Goal: Find specific page/section: Find specific page/section

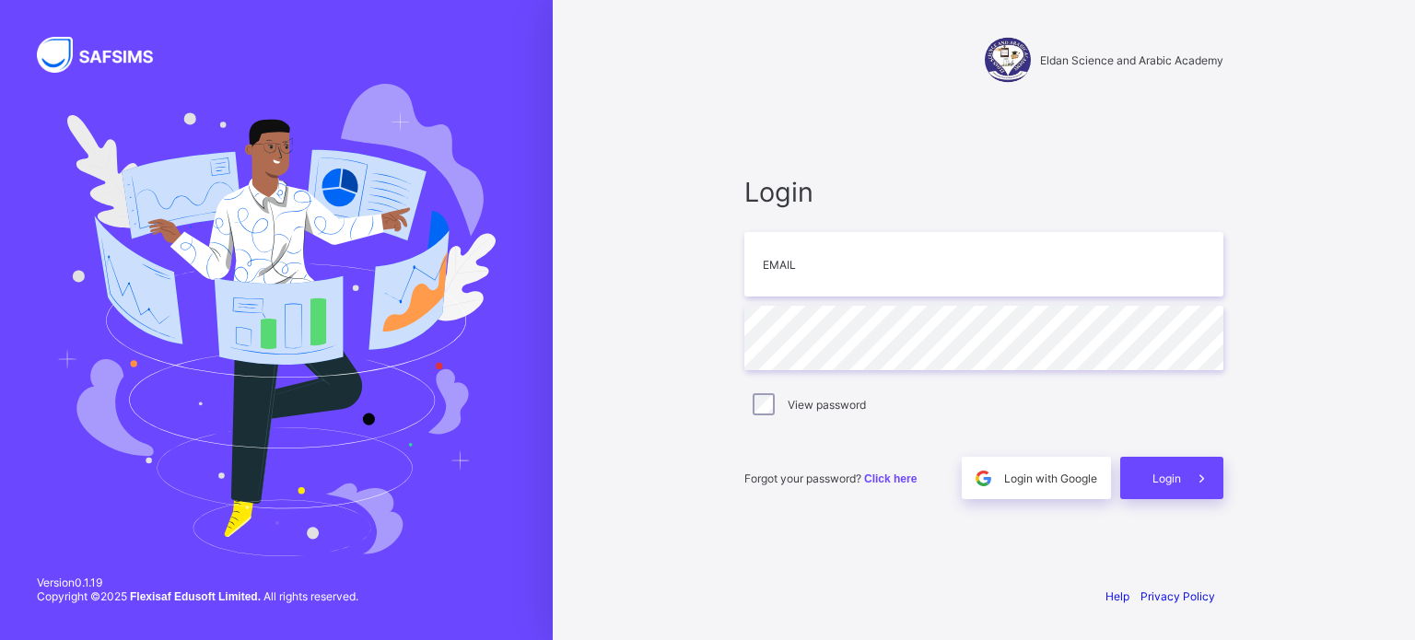
type input "**********"
click at [1168, 472] on span "Login" at bounding box center [1167, 479] width 29 height 14
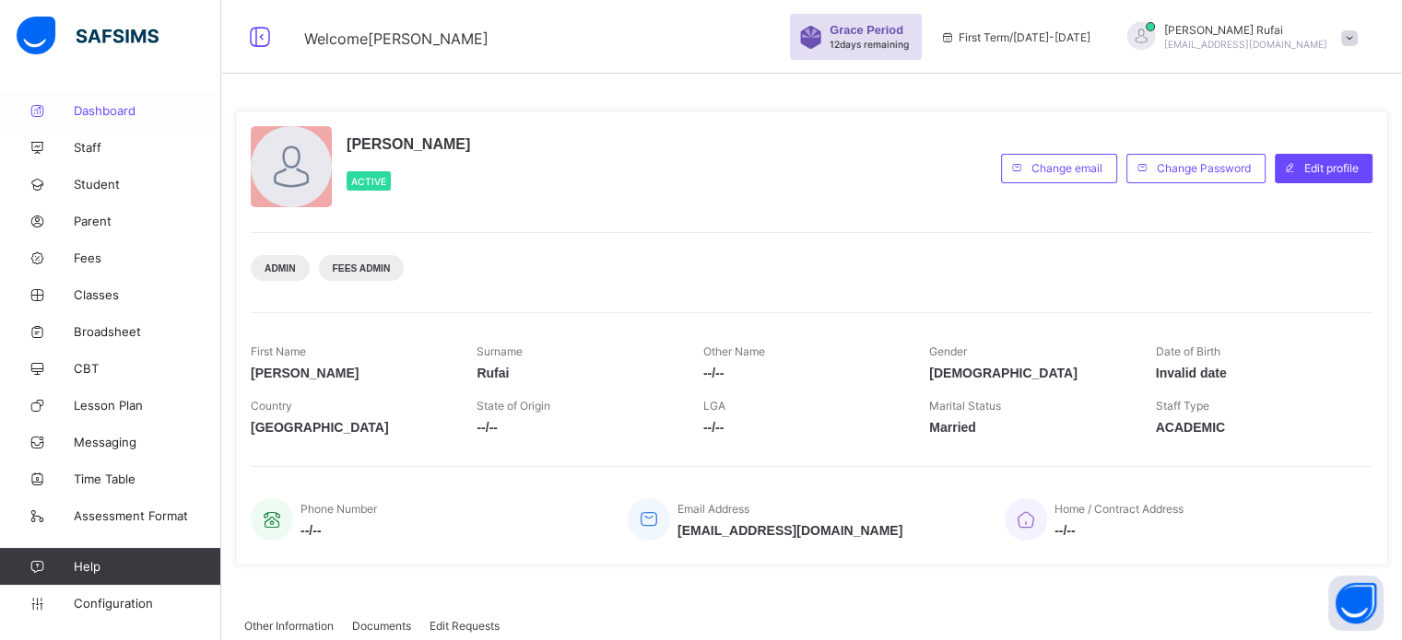
click at [110, 102] on link "Dashboard" at bounding box center [110, 110] width 221 height 37
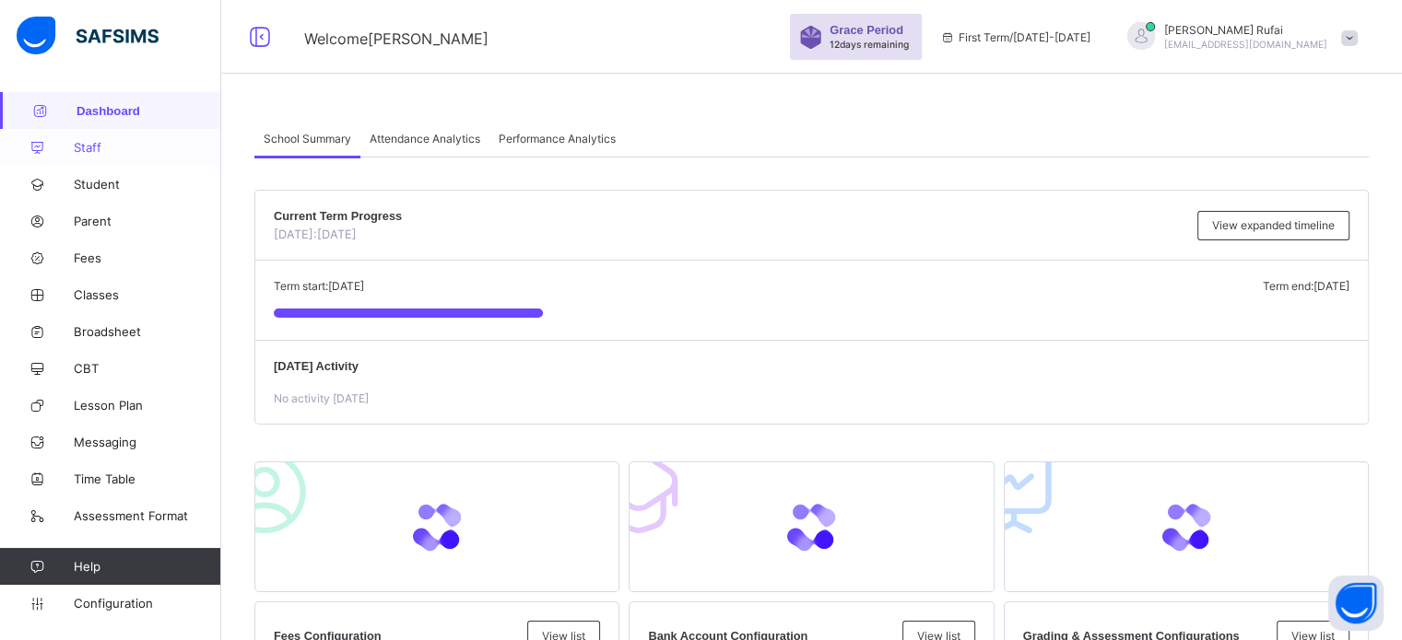
click at [92, 143] on span "Staff" at bounding box center [147, 147] width 147 height 15
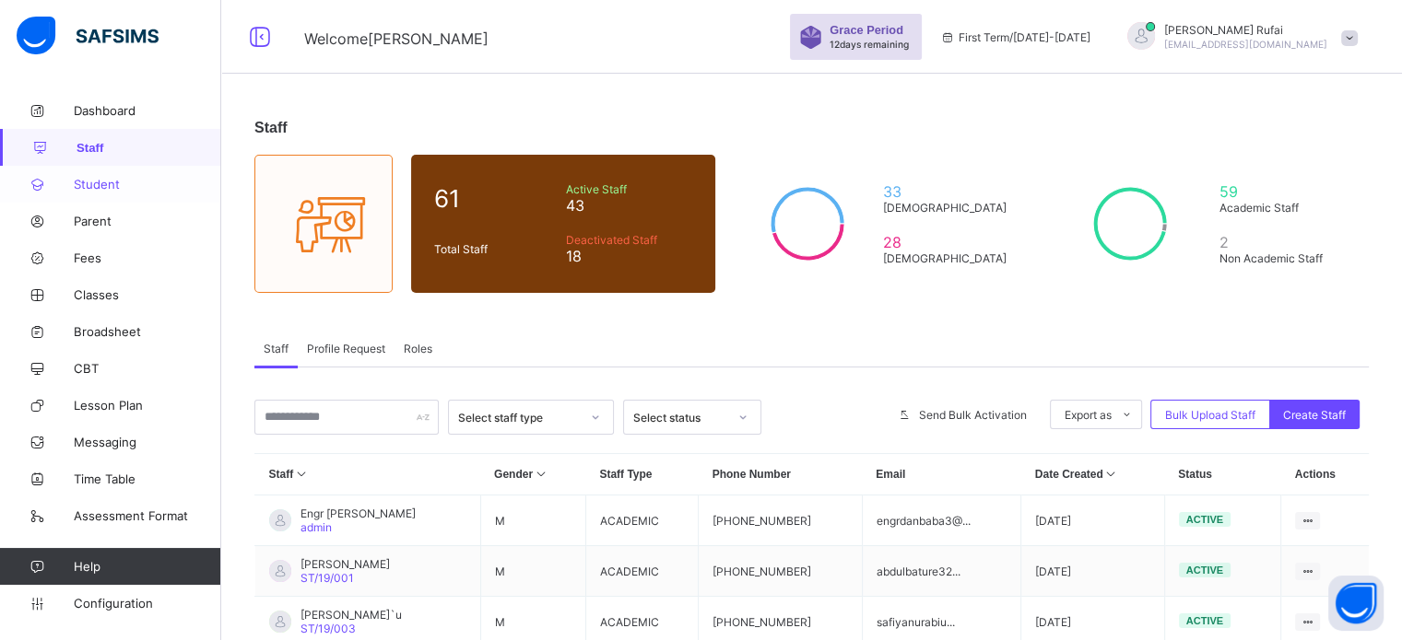
click at [116, 183] on span "Student" at bounding box center [147, 184] width 147 height 15
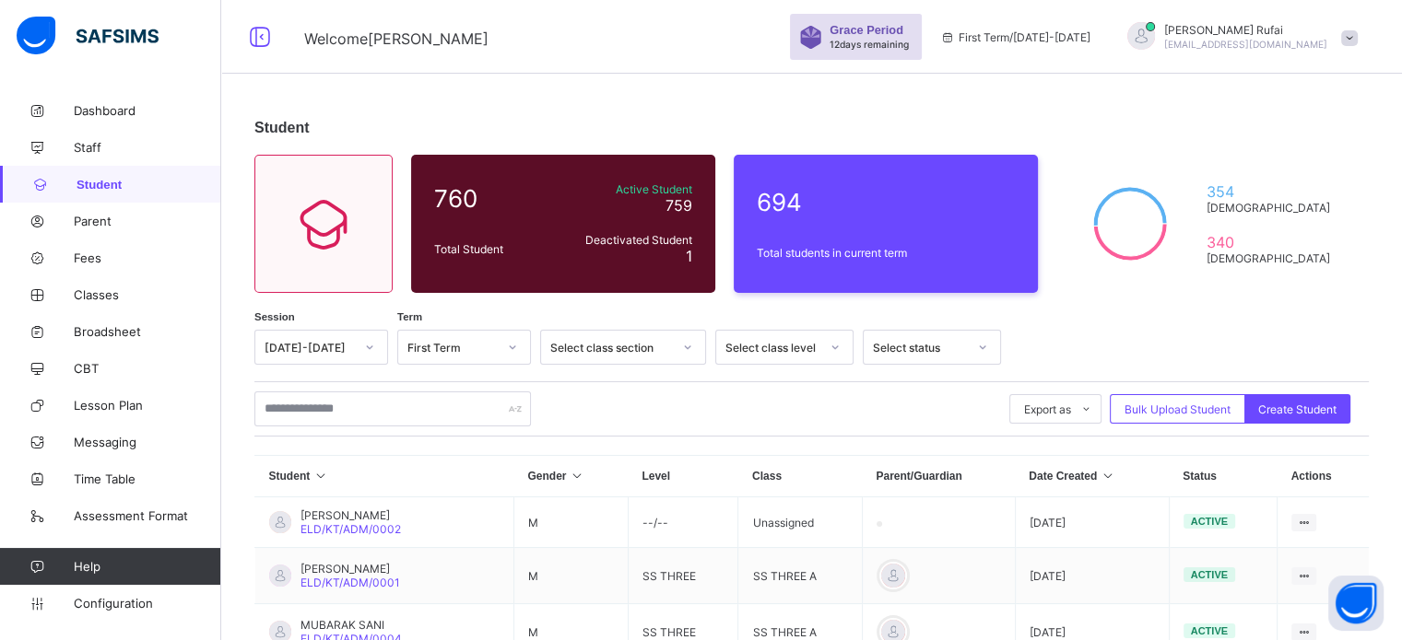
click at [107, 181] on span "Student" at bounding box center [148, 185] width 145 height 14
click at [90, 147] on span "Staff" at bounding box center [147, 147] width 147 height 15
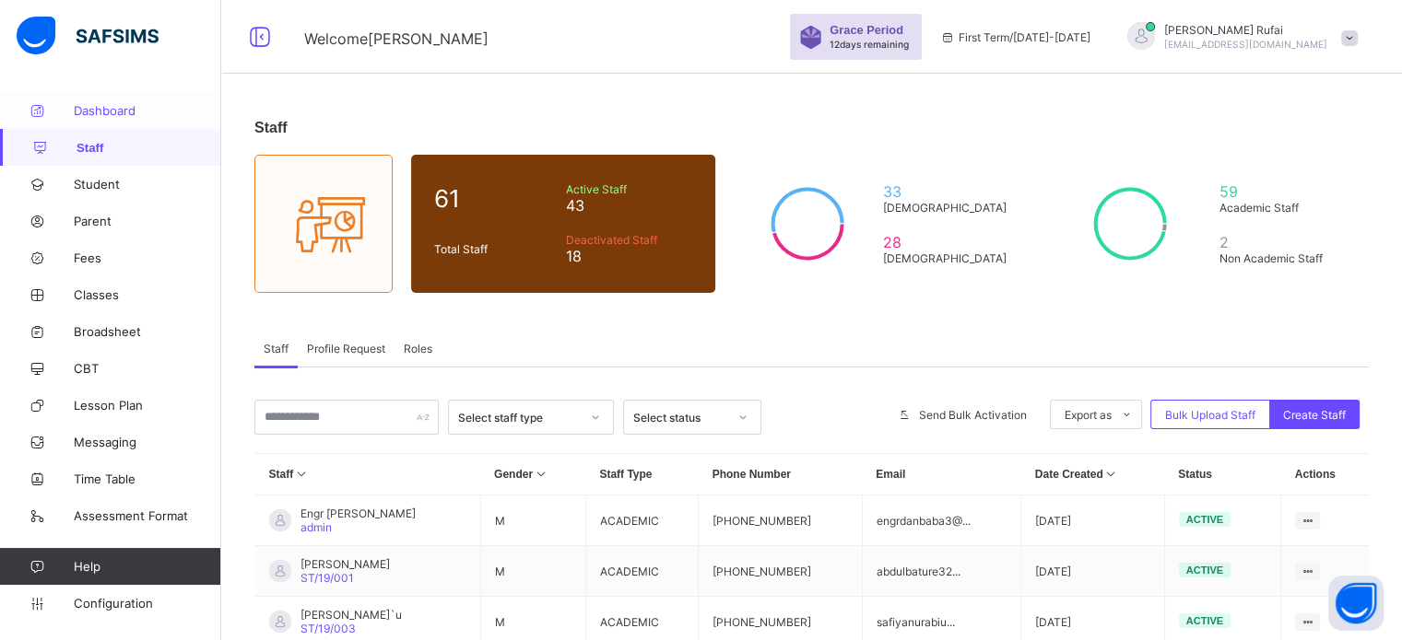
click at [114, 111] on span "Dashboard" at bounding box center [147, 110] width 147 height 15
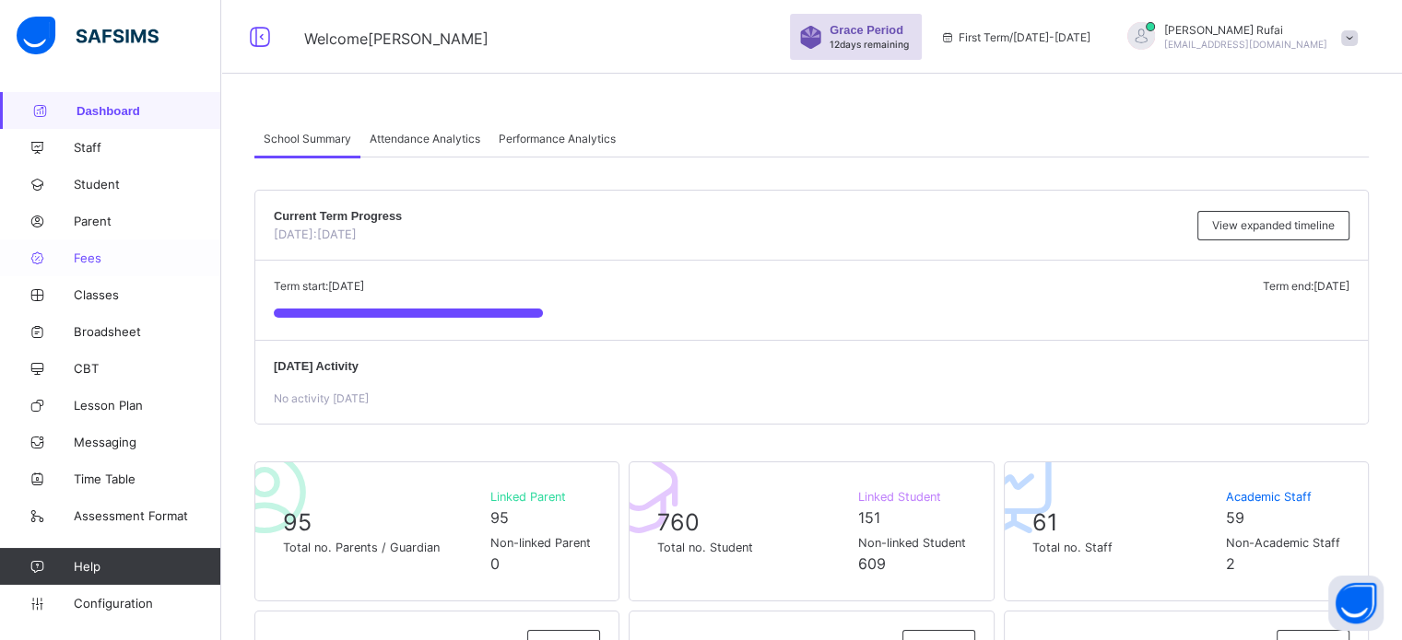
click at [100, 263] on span "Fees" at bounding box center [147, 258] width 147 height 15
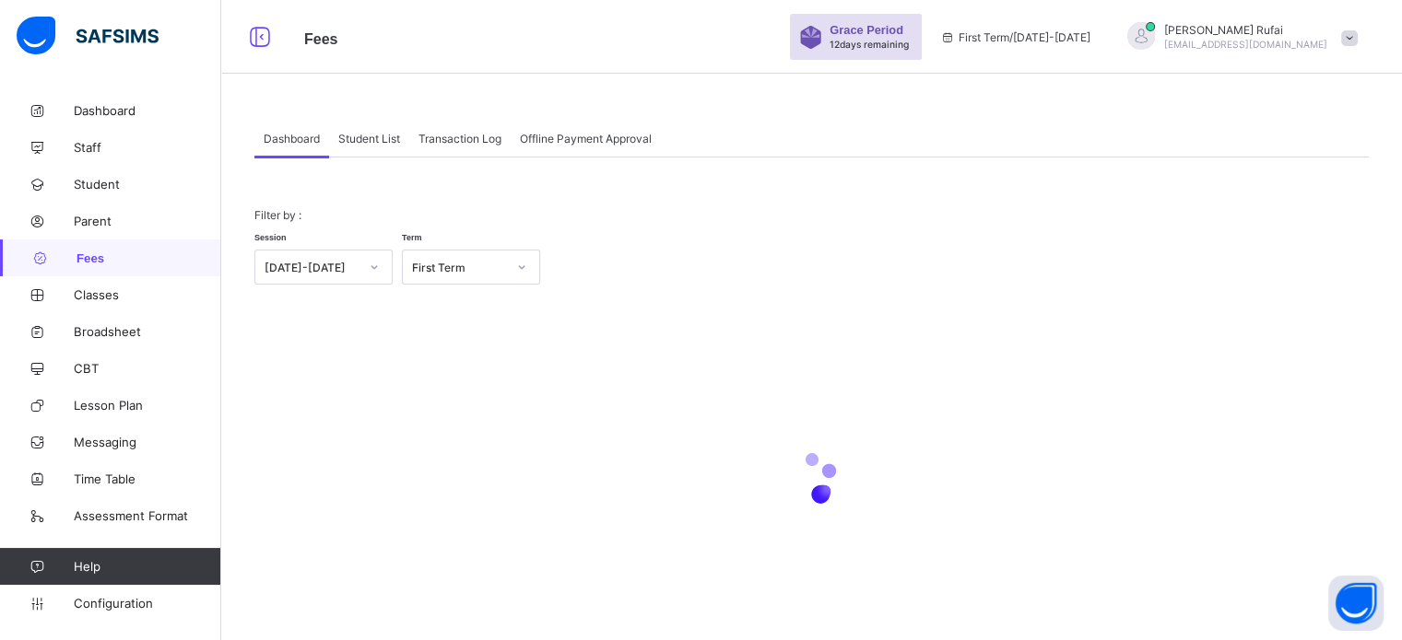
click at [391, 135] on span "Student List" at bounding box center [369, 139] width 62 height 14
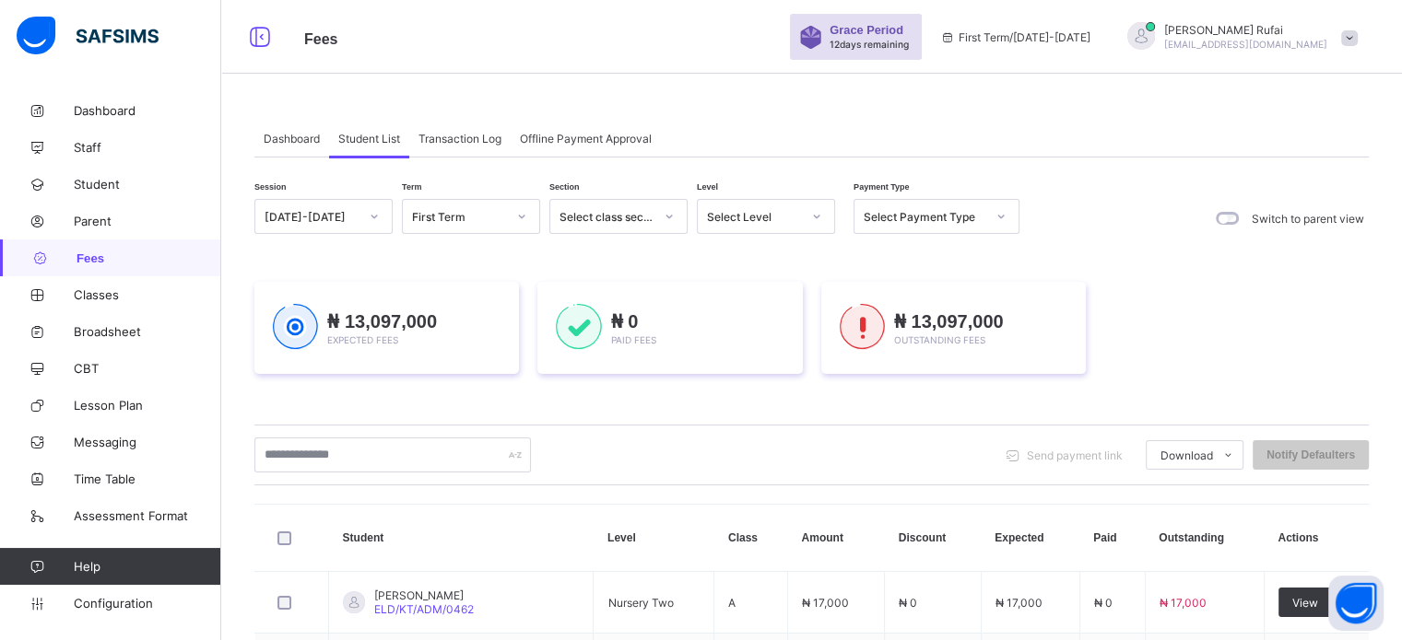
click at [623, 210] on div "Select class section" at bounding box center [606, 217] width 94 height 14
click at [775, 224] on div "Select Level" at bounding box center [748, 217] width 101 height 26
click at [776, 224] on div "Select Level" at bounding box center [748, 217] width 101 height 26
